Goal: Task Accomplishment & Management: Manage account settings

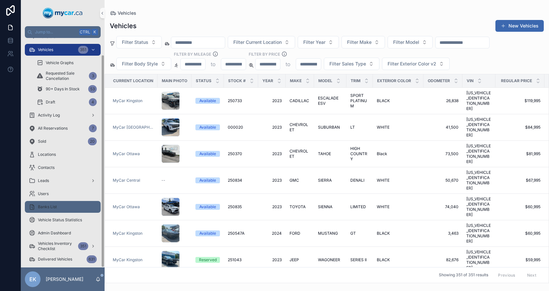
scroll to position [18, 0]
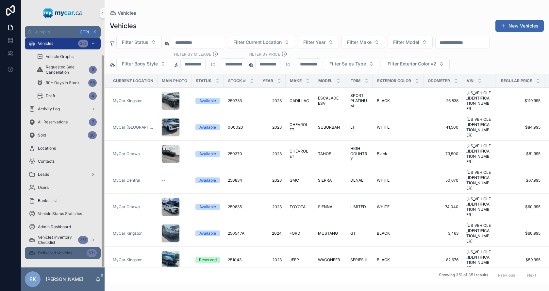
click at [53, 253] on span "Delivered Vehicles" at bounding box center [55, 252] width 34 height 5
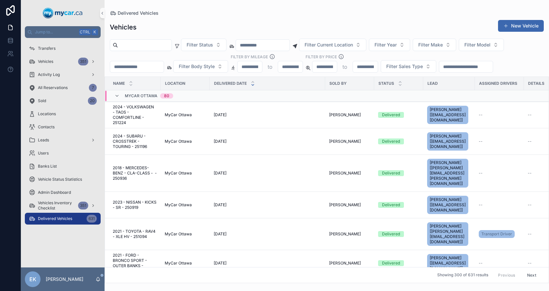
click at [153, 64] on input "scrollable content" at bounding box center [137, 66] width 54 height 9
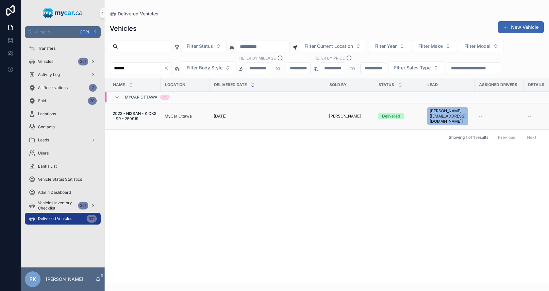
type input "******"
click at [219, 113] on span "[DATE]" at bounding box center [220, 115] width 13 height 5
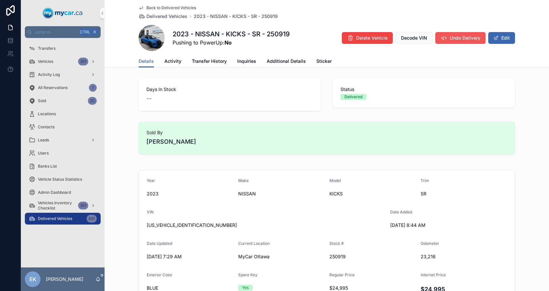
click at [465, 39] on span "Undo Delivery" at bounding box center [465, 38] width 31 height 7
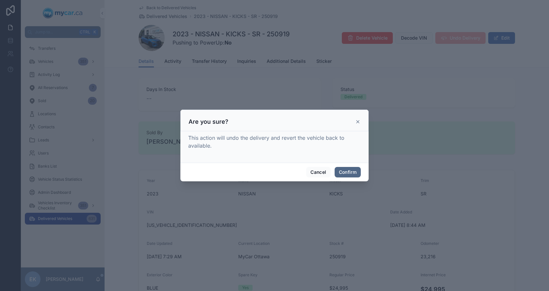
click at [356, 171] on button "Confirm" at bounding box center [348, 172] width 26 height 10
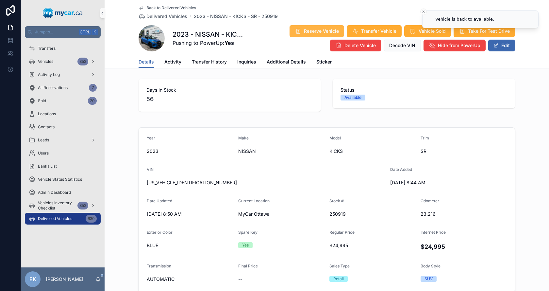
click at [306, 29] on span "Reserve Vehicle" at bounding box center [321, 31] width 35 height 7
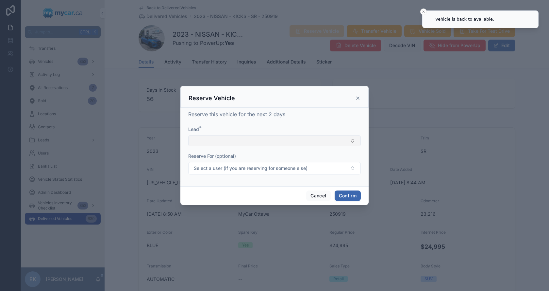
click at [219, 136] on button "Select Button" at bounding box center [274, 140] width 173 height 11
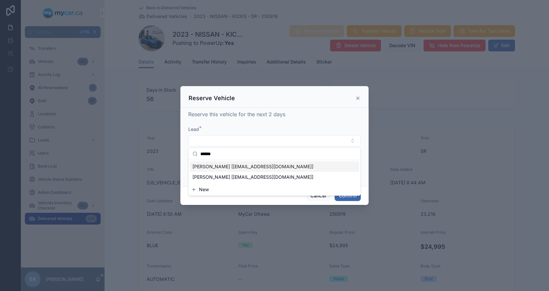
type input "******"
click at [220, 167] on span "[PERSON_NAME] [[EMAIL_ADDRESS][DOMAIN_NAME]]" at bounding box center [253, 166] width 121 height 7
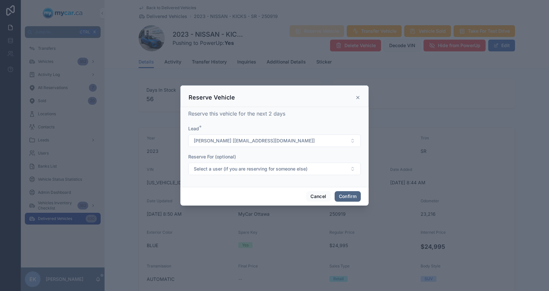
click at [351, 195] on button "Confirm" at bounding box center [348, 196] width 26 height 10
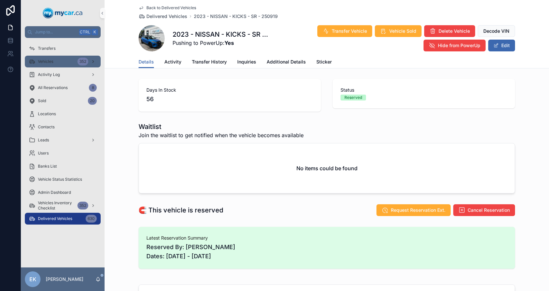
click at [57, 58] on div "Vehicles 352" at bounding box center [63, 61] width 68 height 10
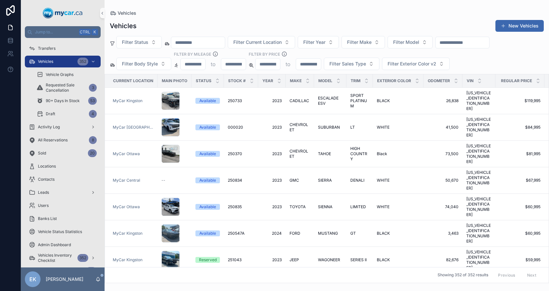
click at [471, 44] on input "scrollable content" at bounding box center [463, 42] width 54 height 9
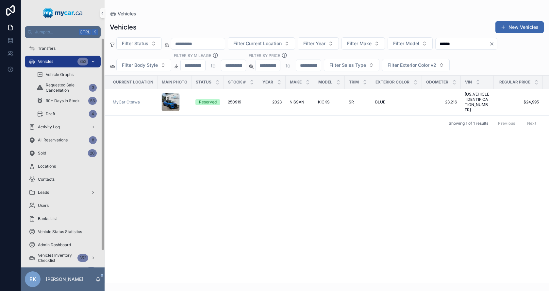
type input "******"
click at [46, 61] on span "Vehicles" at bounding box center [45, 61] width 15 height 5
